Goal: Task Accomplishment & Management: Complete application form

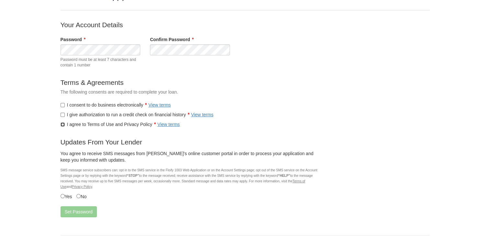
scroll to position [48, 0]
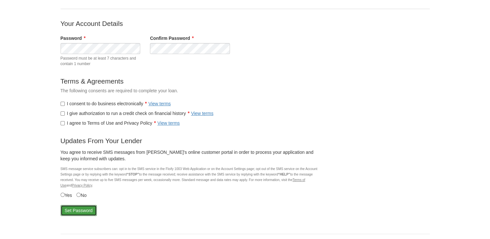
click at [91, 209] on button "Set Password" at bounding box center [79, 210] width 36 height 11
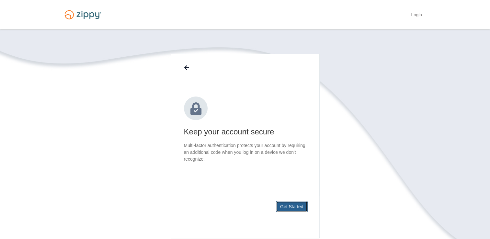
click at [291, 205] on button "Get Started" at bounding box center [292, 206] width 32 height 11
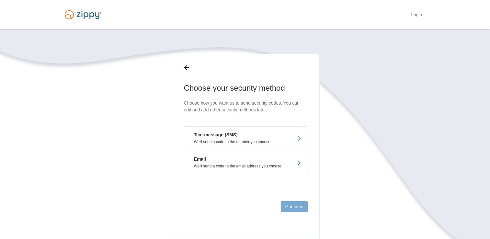
click at [284, 146] on button "Text message (SMS) We'll send a code to the number you choose" at bounding box center [245, 138] width 122 height 24
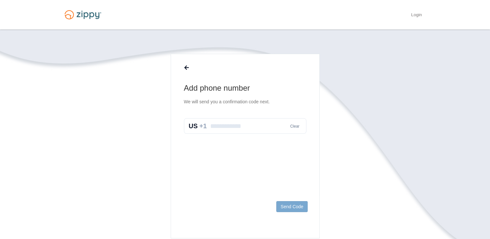
click at [254, 127] on input "text" at bounding box center [245, 126] width 122 height 16
type input "**********"
click at [301, 210] on button "Send Code" at bounding box center [291, 206] width 31 height 11
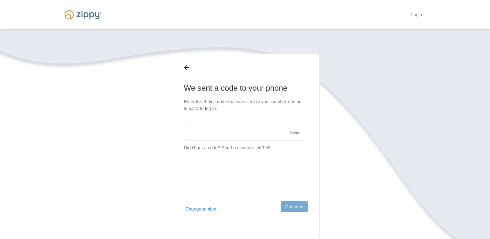
click at [237, 130] on input "text" at bounding box center [245, 133] width 122 height 16
type input "******"
click at [298, 209] on button "Continue" at bounding box center [294, 206] width 27 height 11
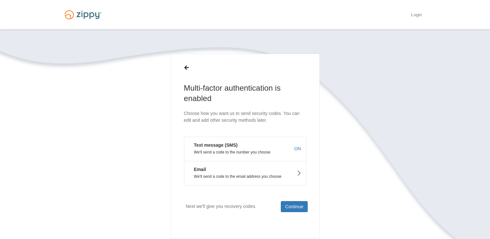
click at [275, 178] on p "We'll send a code to the email address you choose" at bounding box center [245, 176] width 112 height 5
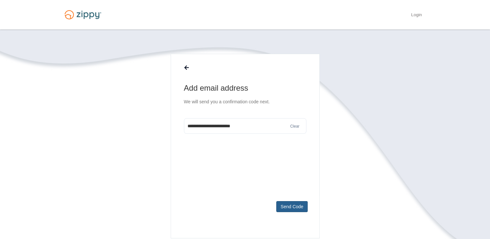
type input "**********"
click at [295, 205] on button "Send Code" at bounding box center [291, 206] width 31 height 11
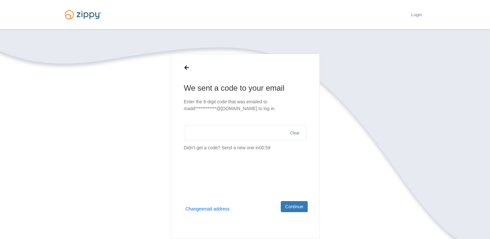
click at [229, 125] on input "text" at bounding box center [245, 133] width 122 height 16
type input "******"
click at [298, 212] on button "Continue" at bounding box center [294, 206] width 27 height 11
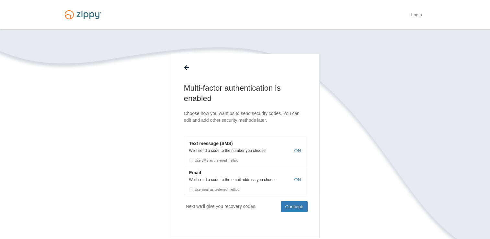
click at [201, 160] on label "Use SMS as preferred method" at bounding box center [245, 160] width 122 height 10
click at [188, 169] on em "Email" at bounding box center [192, 172] width 17 height 6
click at [283, 208] on button "Continue" at bounding box center [294, 206] width 27 height 11
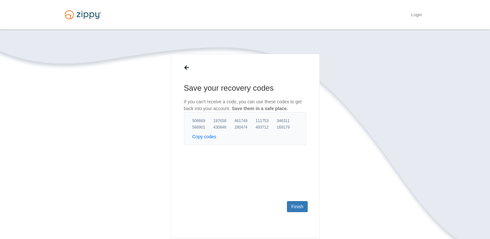
click at [409, 220] on section "Save your recovery codes If you can't receive a code, you can use these codes t…" at bounding box center [245, 166] width 369 height 224
click at [391, 222] on section "Save your recovery codes If you can't receive a code, you can use these codes t…" at bounding box center [245, 166] width 369 height 224
click at [409, 210] on section "Save your recovery codes If you can't receive a code, you can use these codes t…" at bounding box center [245, 166] width 369 height 224
click at [292, 210] on link "Finish" at bounding box center [297, 206] width 20 height 11
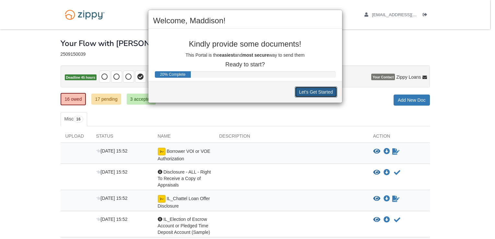
click at [299, 89] on button "Let's Get Started" at bounding box center [316, 92] width 42 height 11
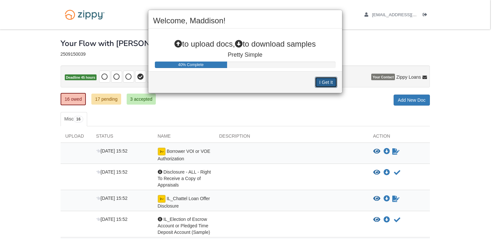
click at [325, 78] on button "I Get It" at bounding box center [326, 82] width 22 height 11
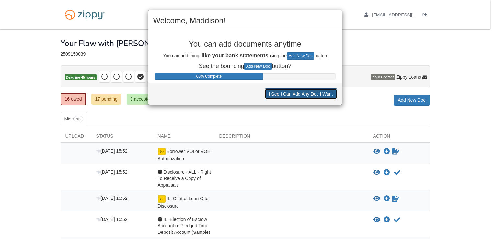
click at [325, 90] on button "I See I Can Add Any Doc I Want" at bounding box center [301, 93] width 73 height 11
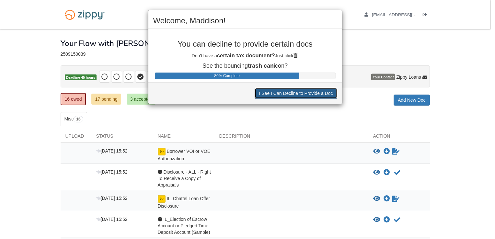
click at [325, 90] on button "I See I Can Decline to Provide a Doc" at bounding box center [296, 93] width 82 height 11
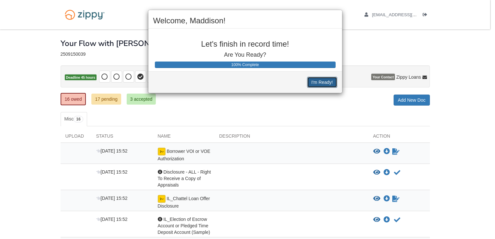
click at [320, 81] on button "I'm Ready!" at bounding box center [322, 82] width 30 height 11
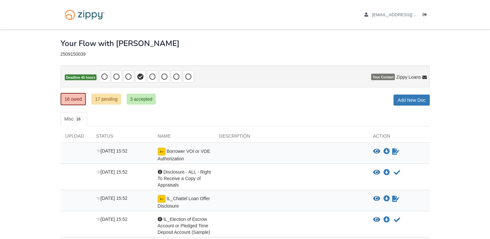
click at [320, 81] on p "Deadline 45 hours" at bounding box center [245, 76] width 369 height 22
click at [144, 97] on link "3 accepted" at bounding box center [141, 99] width 29 height 11
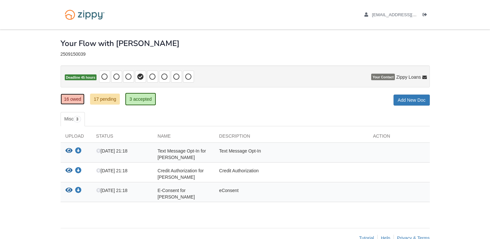
click at [76, 98] on link "16 owed" at bounding box center [73, 99] width 24 height 11
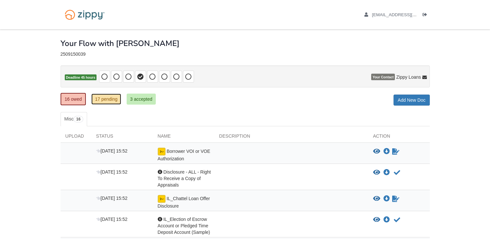
click at [104, 102] on link "17 pending" at bounding box center [105, 99] width 29 height 11
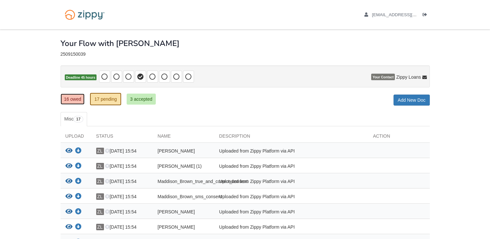
click at [70, 95] on link "16 owed" at bounding box center [73, 99] width 24 height 11
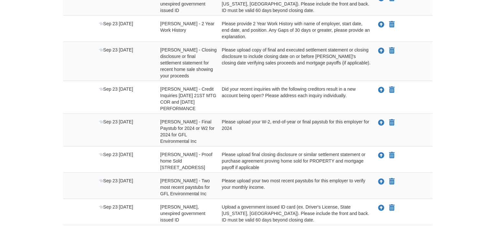
scroll to position [362, 0]
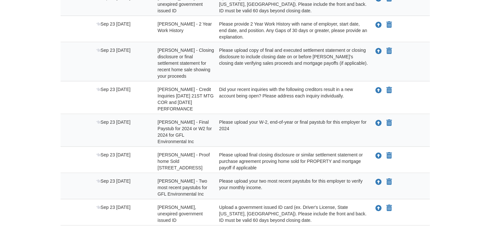
click at [281, 103] on div "Did your recent inquiries with the following creditors result in a new account …" at bounding box center [291, 99] width 154 height 26
click at [377, 121] on icon "Upload Tyler Johnston - Final Paystub for 2024 or W2 for 2024 for GFL Environme…" at bounding box center [378, 123] width 6 height 6
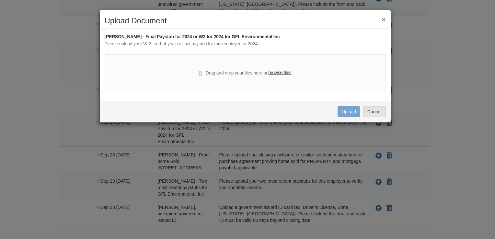
click at [287, 73] on label "browse files" at bounding box center [279, 72] width 23 height 7
click at [0, 0] on input "browse files" at bounding box center [0, 0] width 0 height 0
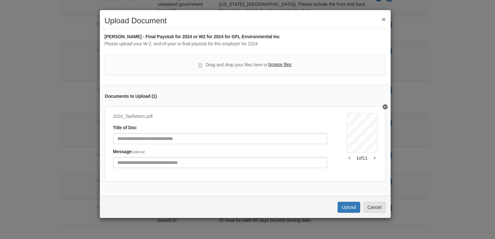
click at [372, 158] on button "button" at bounding box center [375, 158] width 6 height 4
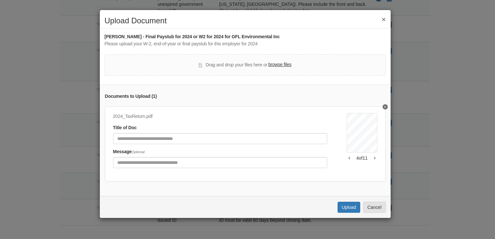
click at [372, 158] on button "button" at bounding box center [375, 158] width 6 height 4
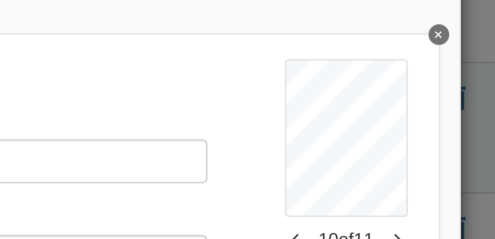
click at [349, 156] on icon "button" at bounding box center [350, 157] width 2 height 3
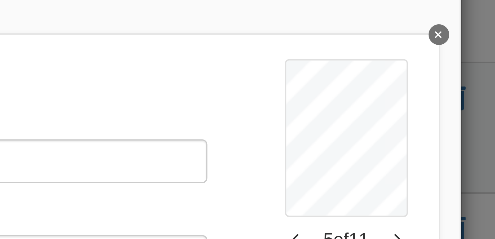
click at [349, 156] on icon "button" at bounding box center [350, 157] width 2 height 3
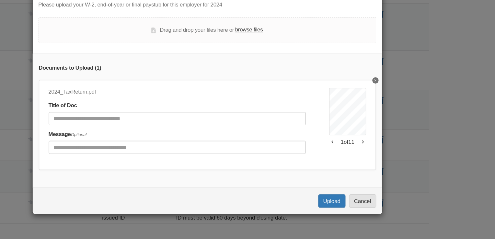
scroll to position [360, 0]
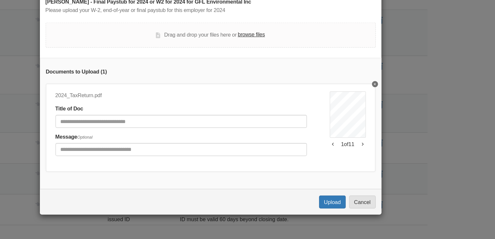
click at [383, 108] on button "Delete undefined" at bounding box center [385, 106] width 5 height 5
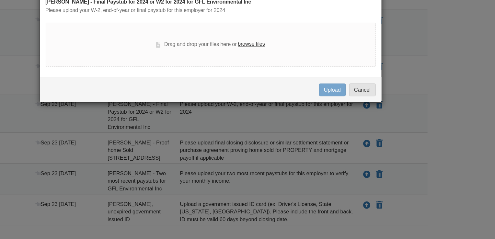
click at [288, 73] on label "browse files" at bounding box center [279, 72] width 23 height 7
click at [0, 0] on input "browse files" at bounding box center [0, 0] width 0 height 0
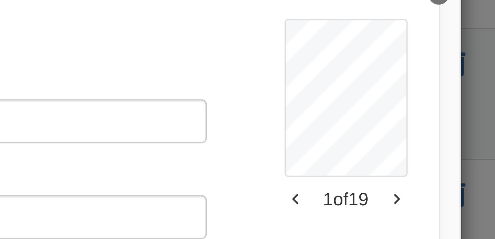
click at [374, 158] on icon "button" at bounding box center [375, 157] width 2 height 3
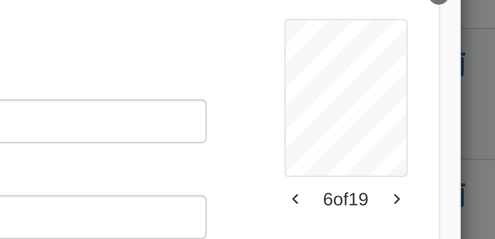
click at [374, 158] on icon "button" at bounding box center [375, 157] width 2 height 3
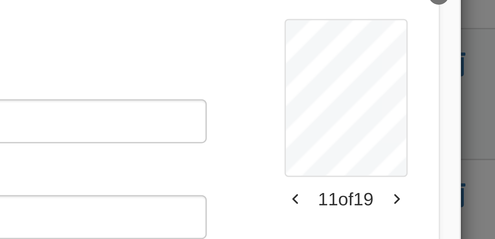
click at [374, 158] on icon "button" at bounding box center [375, 157] width 2 height 3
click at [349, 158] on icon "button" at bounding box center [350, 157] width 2 height 3
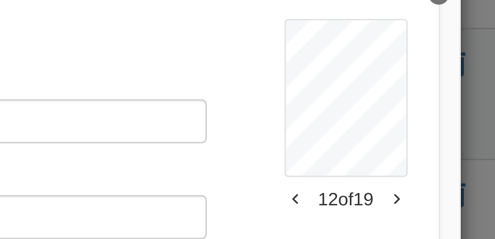
click at [349, 158] on icon "button" at bounding box center [350, 157] width 2 height 3
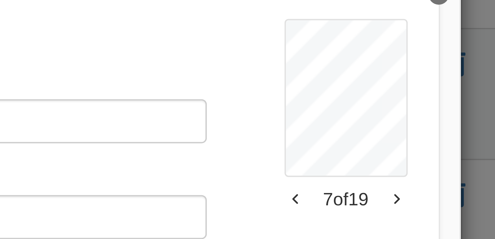
click at [349, 158] on icon "button" at bounding box center [350, 157] width 2 height 3
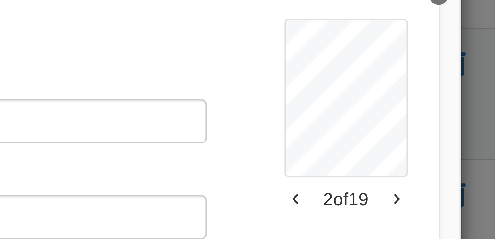
click at [349, 158] on icon "button" at bounding box center [350, 157] width 2 height 3
